Goal: Task Accomplishment & Management: Use online tool/utility

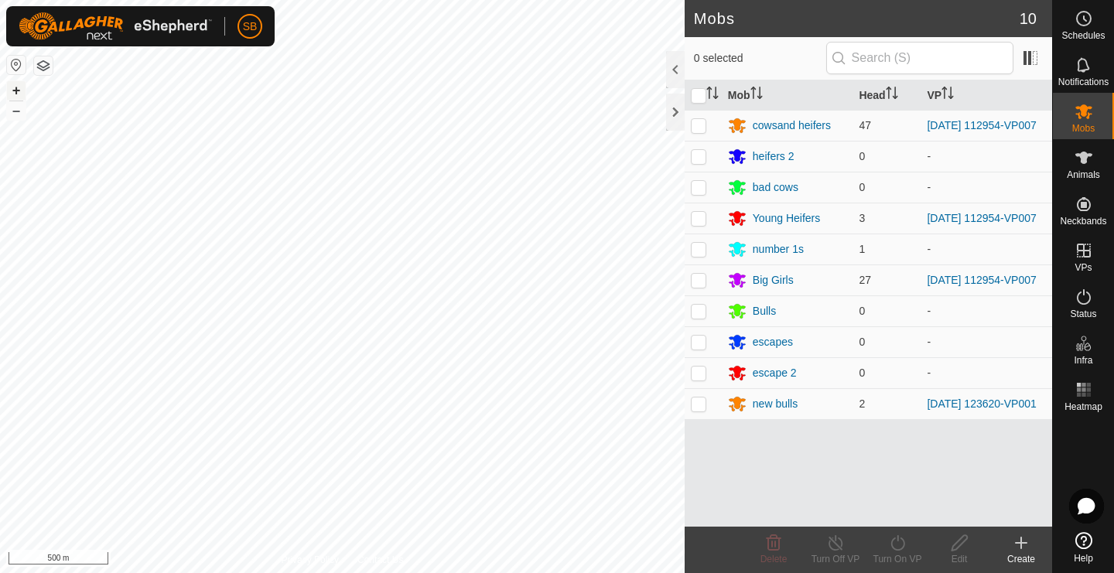
click at [20, 92] on button "+" at bounding box center [16, 90] width 19 height 19
click at [13, 88] on button "+" at bounding box center [16, 90] width 19 height 19
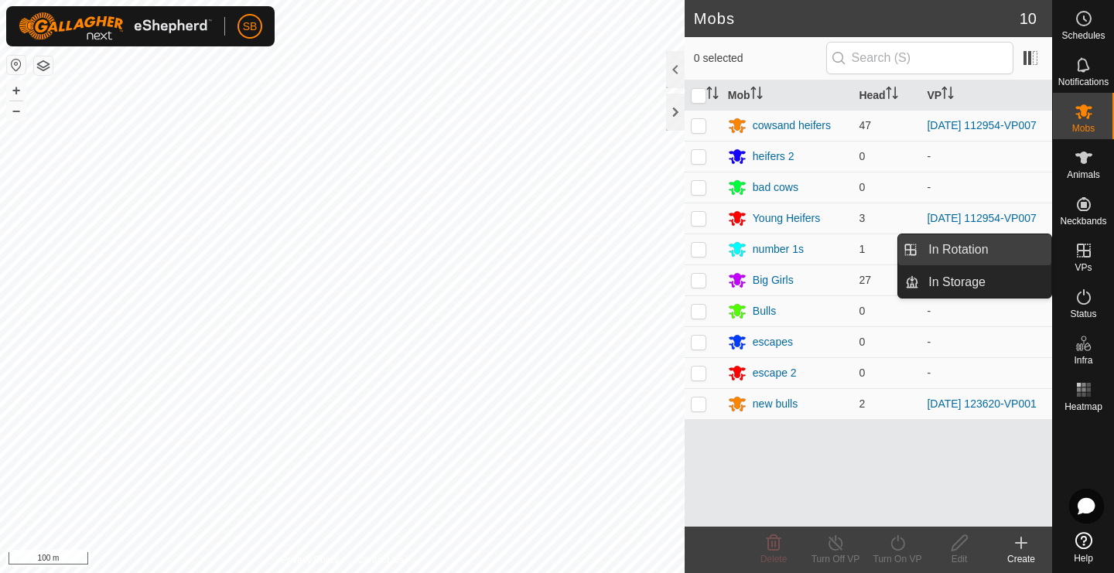
click at [1017, 255] on link "In Rotation" at bounding box center [985, 249] width 132 height 31
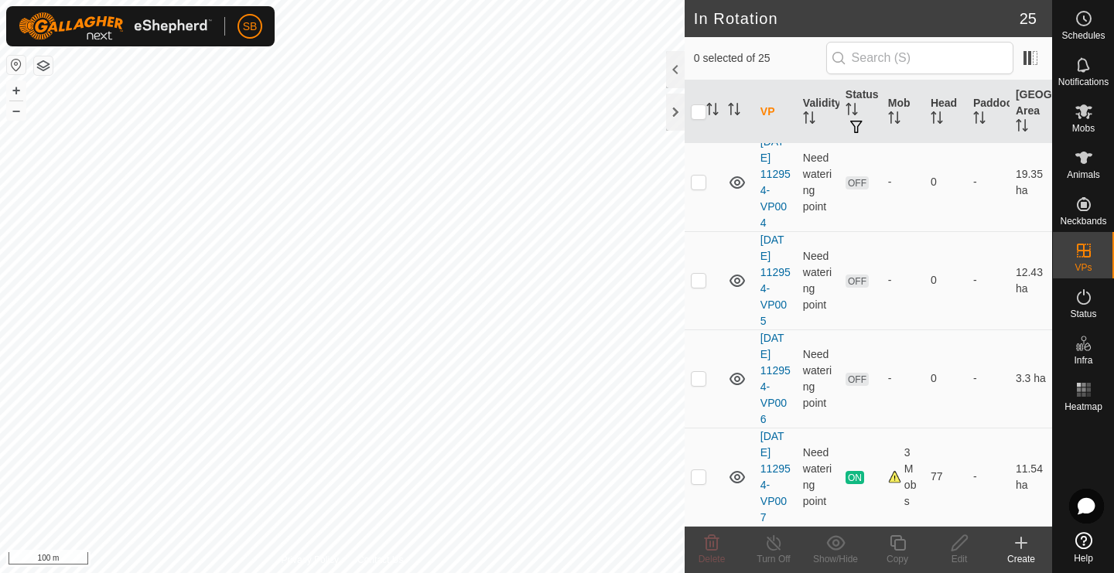
scroll to position [1553, 0]
click at [704, 479] on p-checkbox at bounding box center [698, 476] width 15 height 12
checkbox input "true"
click at [898, 545] on icon at bounding box center [897, 543] width 19 height 19
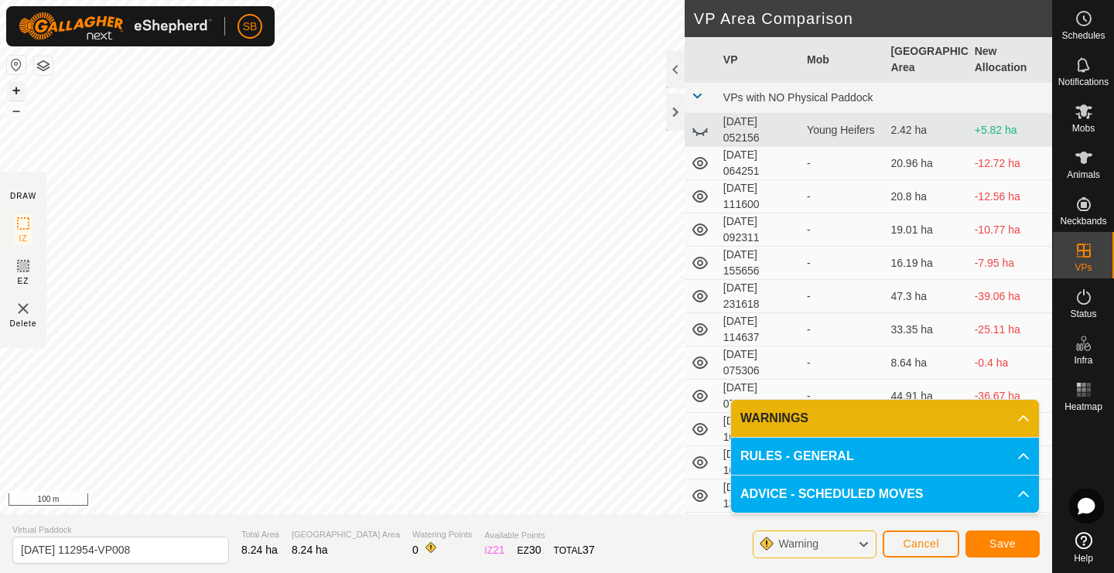
click at [22, 92] on button "+" at bounding box center [16, 90] width 19 height 19
click at [13, 111] on button "–" at bounding box center [16, 110] width 19 height 19
click at [15, 113] on button "–" at bounding box center [16, 110] width 19 height 19
click at [1000, 544] on span "Save" at bounding box center [1002, 544] width 26 height 12
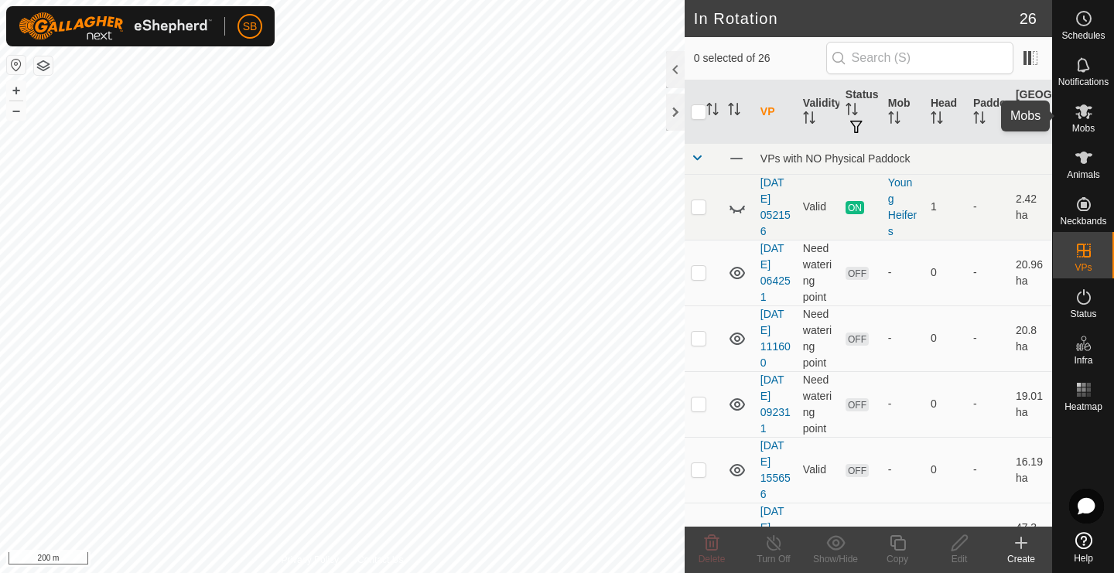
click at [1082, 115] on icon at bounding box center [1083, 111] width 17 height 15
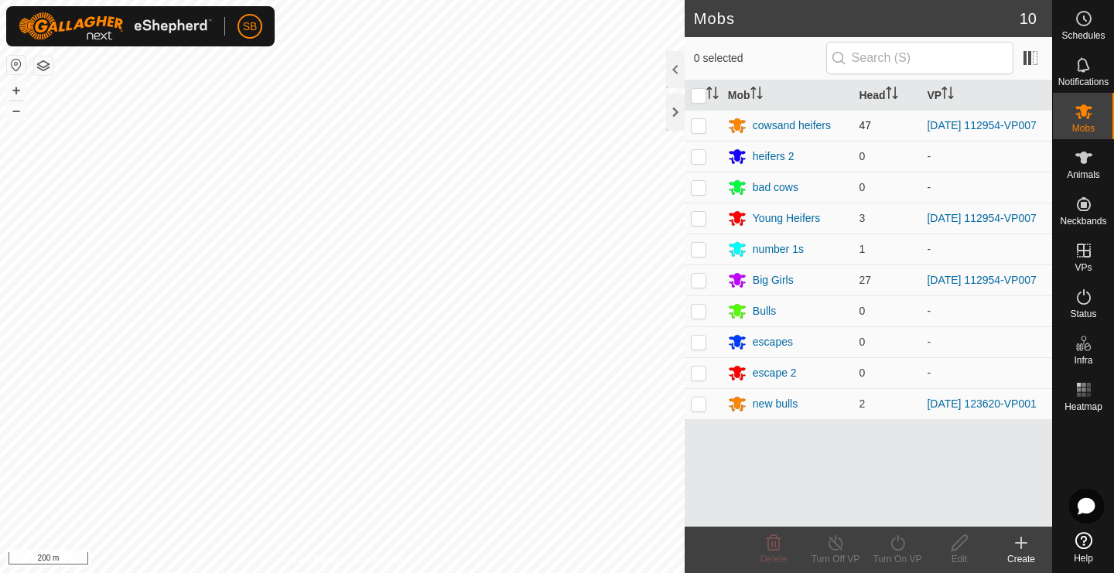
click at [701, 128] on p-checkbox at bounding box center [698, 125] width 15 height 12
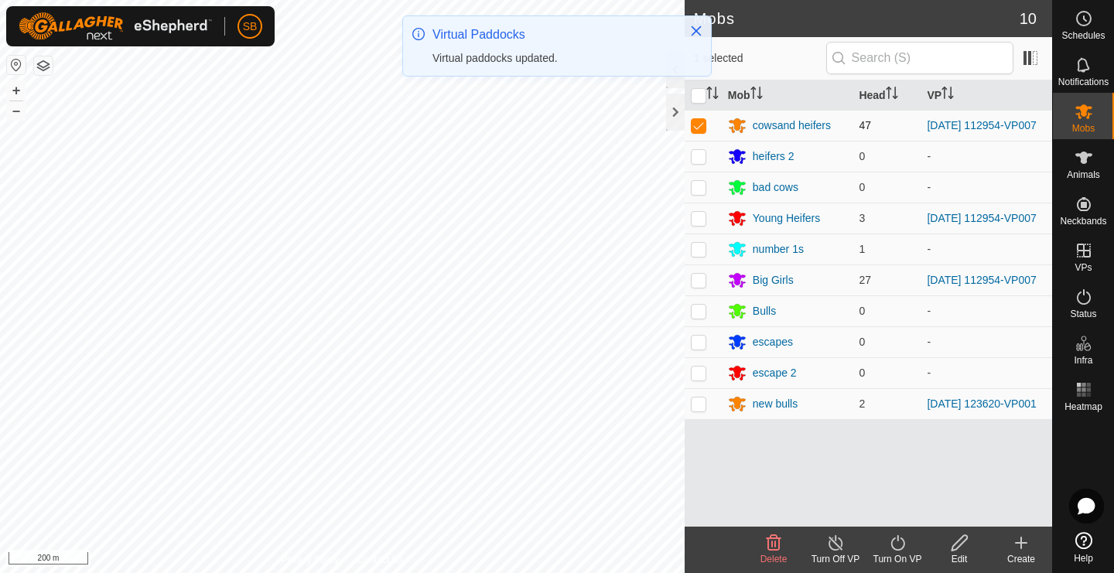
checkbox input "true"
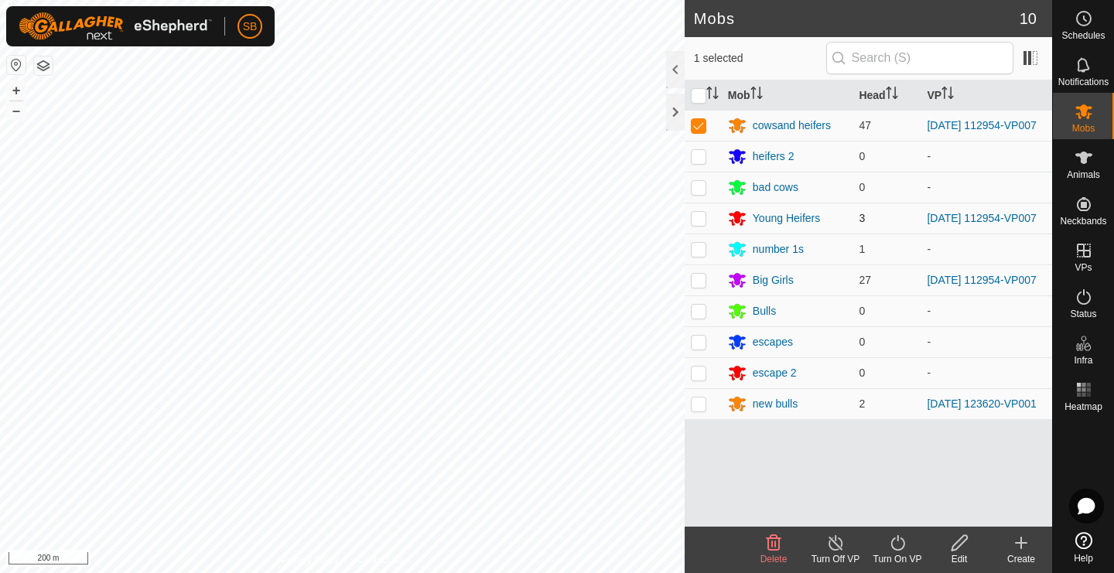
click at [704, 224] on p-checkbox at bounding box center [698, 218] width 15 height 12
checkbox input "true"
click at [698, 285] on p-checkbox at bounding box center [698, 280] width 15 height 12
checkbox input "true"
click at [899, 552] on icon at bounding box center [897, 543] width 19 height 19
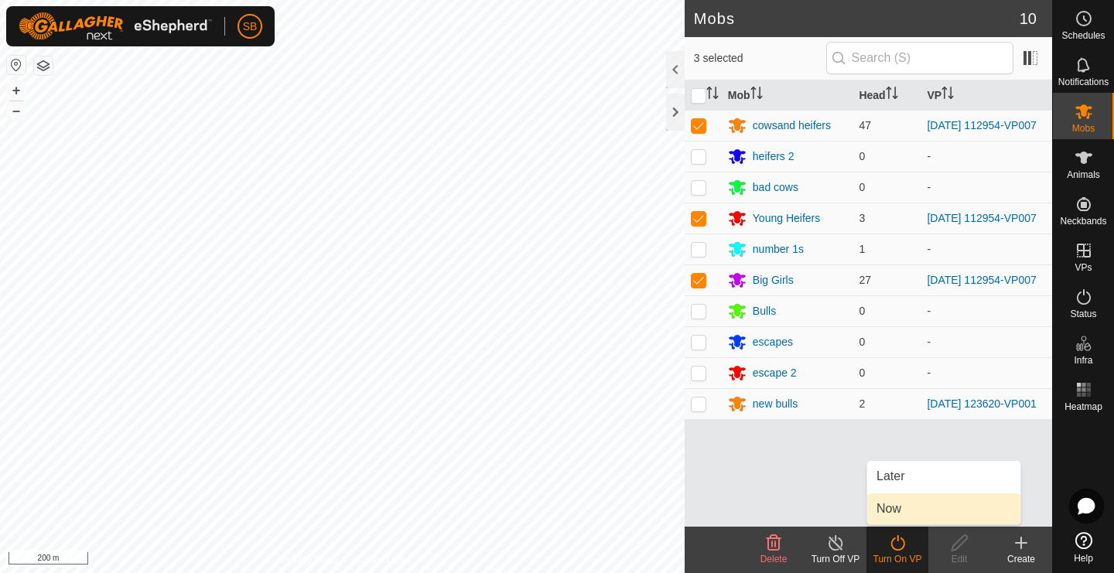
click at [909, 509] on link "Now" at bounding box center [943, 509] width 153 height 31
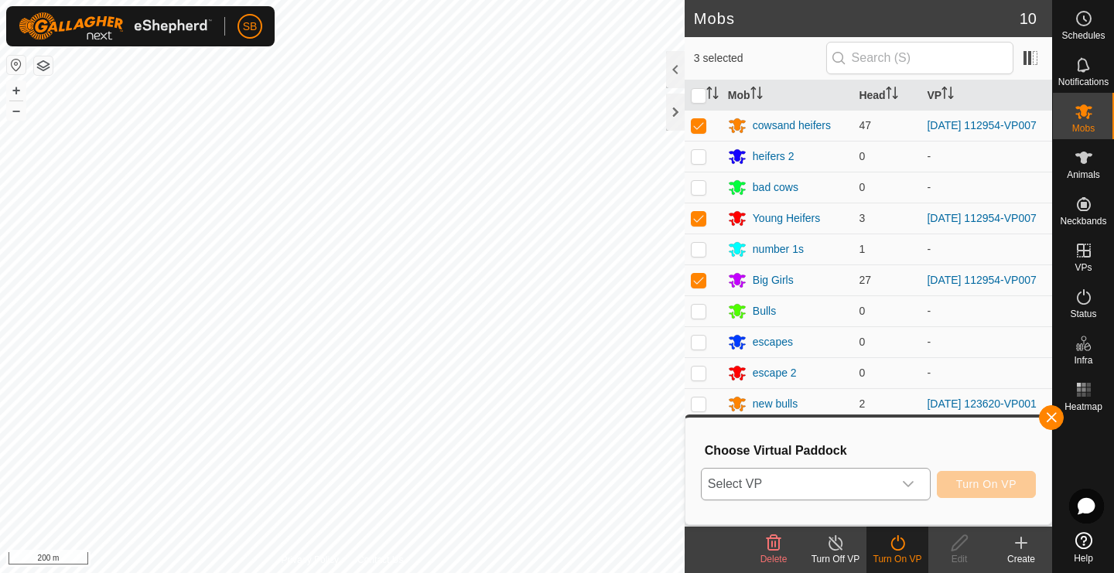
click at [913, 481] on icon "dropdown trigger" at bounding box center [908, 484] width 12 height 12
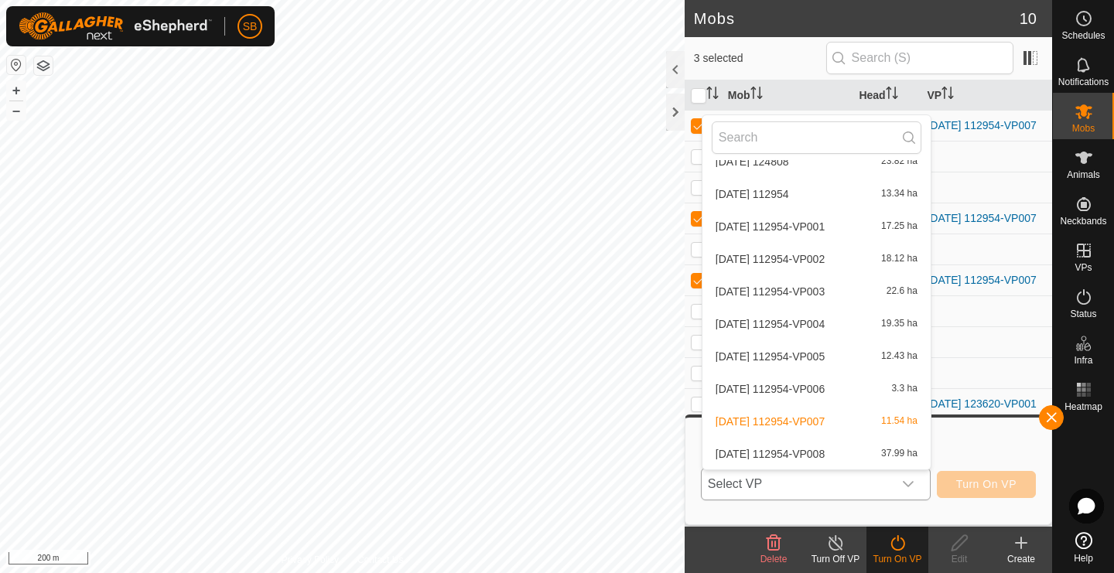
scroll to position [569, 0]
click at [866, 453] on li "2025-08-11 112954-VP008 37.99 ha" at bounding box center [816, 454] width 228 height 31
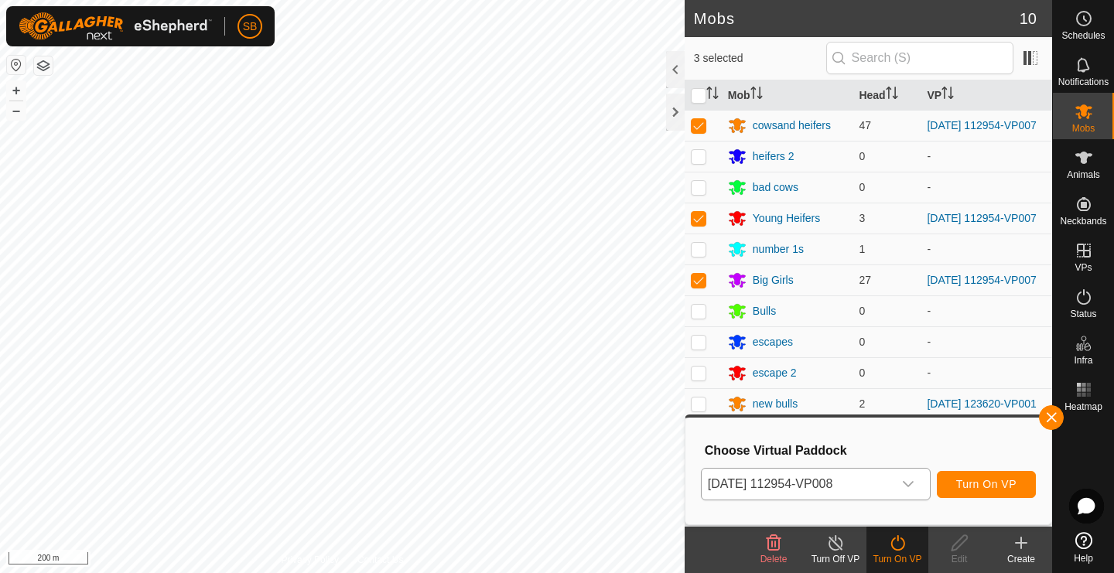
click at [979, 492] on button "Turn On VP" at bounding box center [986, 484] width 99 height 27
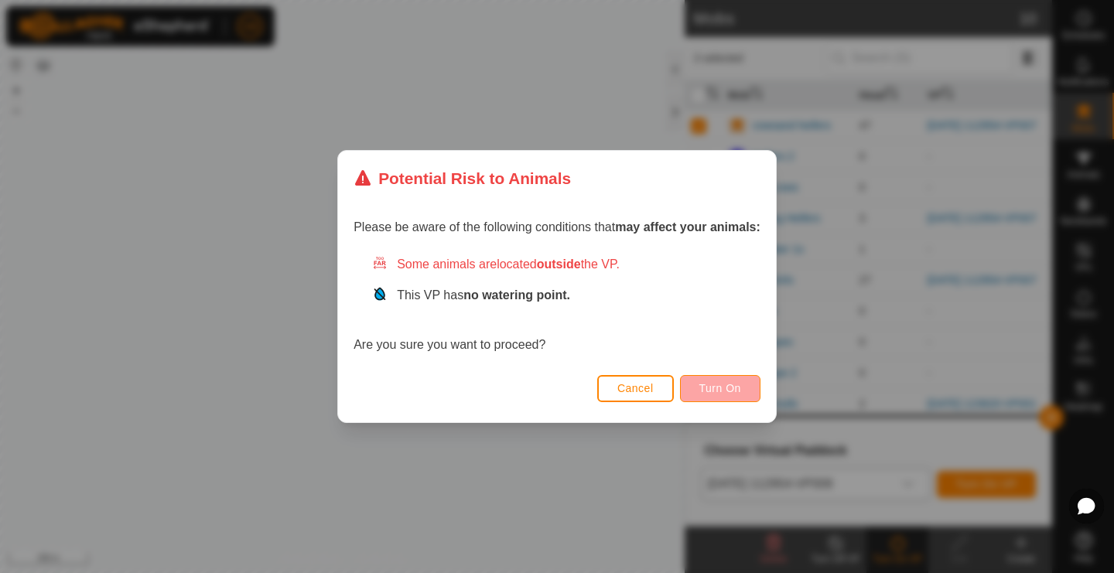
click at [723, 385] on span "Turn On" at bounding box center [720, 388] width 42 height 12
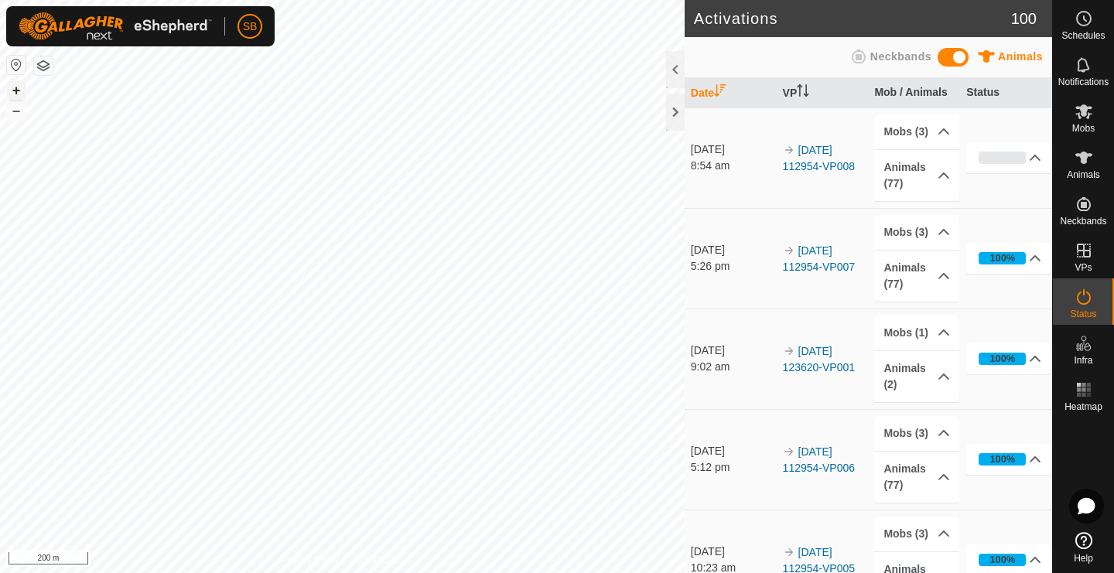
click at [16, 92] on button "+" at bounding box center [16, 90] width 19 height 19
click at [1037, 158] on icon at bounding box center [1035, 158] width 12 height 12
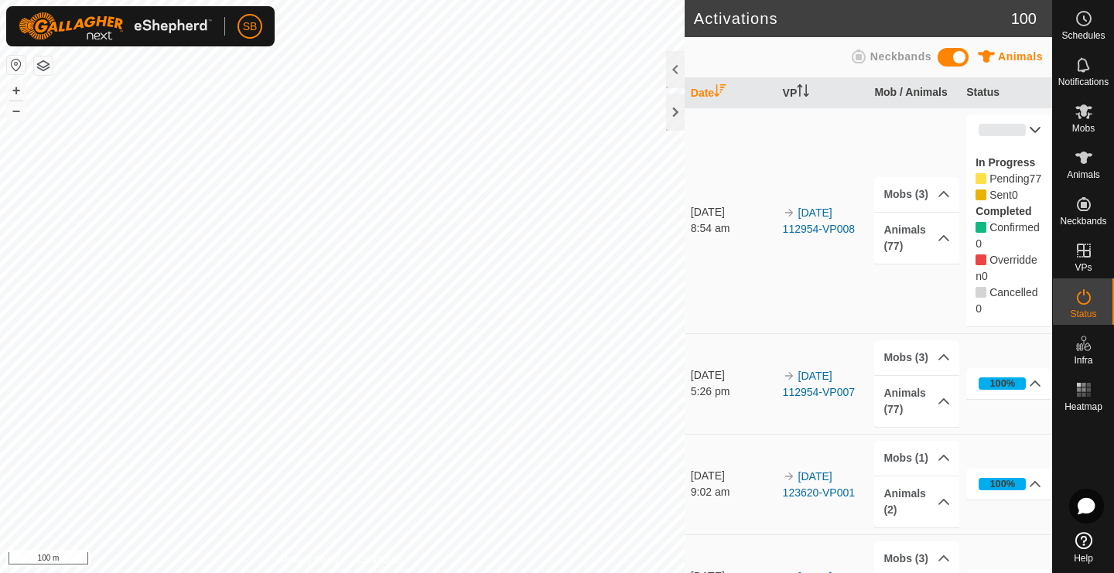
click at [1036, 132] on p-accordion-header "0%" at bounding box center [1008, 129] width 84 height 31
